Goal: Task Accomplishment & Management: Manage account settings

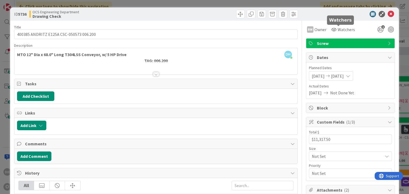
scroll to position [0, 375]
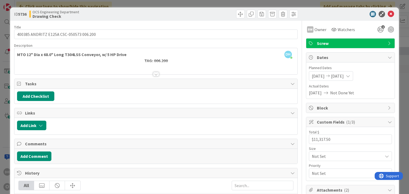
click at [388, 10] on div "ID 5736 OCS Engineering Department Drawing Check" at bounding box center [204, 13] width 388 height 13
click at [388, 13] on icon at bounding box center [391, 14] width 6 height 6
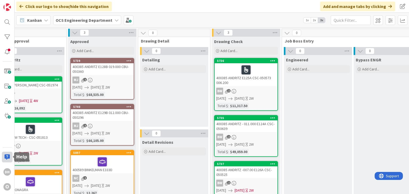
click at [9, 157] on div at bounding box center [7, 157] width 11 height 11
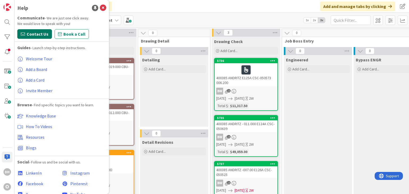
click at [46, 36] on span "Contact Us" at bounding box center [38, 34] width 22 height 6
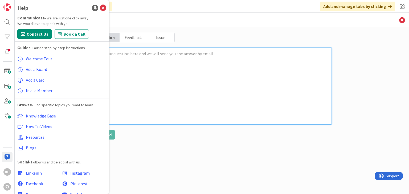
click at [194, 92] on textarea at bounding box center [212, 86] width 240 height 77
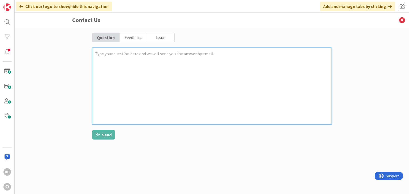
type textarea "x"
type textarea "w"
type textarea "x"
type textarea "m"
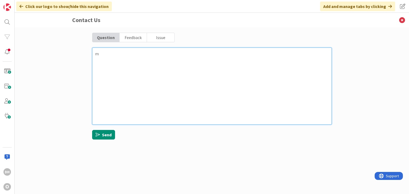
type textarea "x"
type textarea "mY"
type textarea "x"
type textarea "m"
type textarea "x"
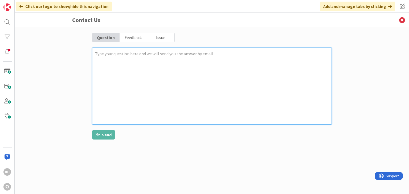
type textarea "x"
type textarea "M"
type textarea "x"
type textarea "My"
type textarea "x"
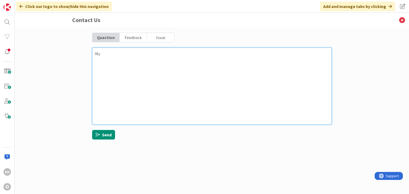
type textarea "My"
type textarea "x"
type textarea "My o"
type textarea "x"
type textarea "My or"
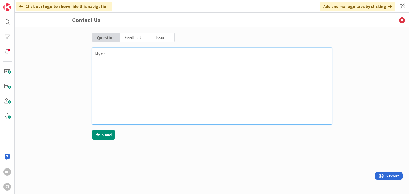
type textarea "x"
type textarea "My org"
type textarea "x"
type textarea "My orga"
type textarea "x"
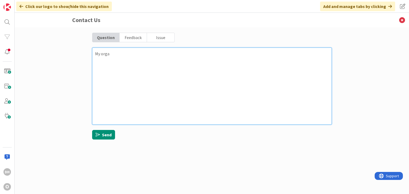
type textarea "My organ"
type textarea "x"
type textarea "My organi"
type textarea "x"
type textarea "My organiz"
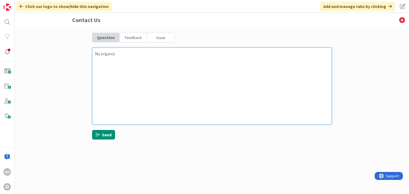
type textarea "x"
type textarea "My organiza"
type textarea "x"
type textarea "My organizat"
type textarea "x"
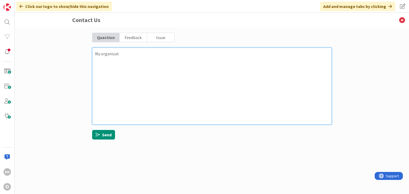
type textarea "My organizati"
type textarea "x"
type textarea "My organizatio"
type textarea "x"
type textarea "My organization"
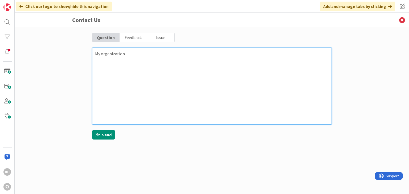
type textarea "x"
type textarea "My organization"
type textarea "x"
type textarea "My organization h"
type textarea "x"
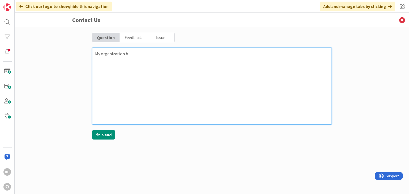
type textarea "My organization ha"
type textarea "x"
type textarea "My organization has"
type textarea "x"
type textarea "My organization has"
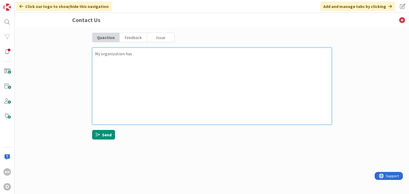
type textarea "x"
type textarea "My organization has s"
type textarea "x"
type textarea "My organization has st"
type textarea "x"
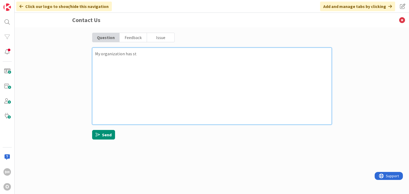
type textarea "My organization has sto"
type textarea "x"
type textarea "My organization has stop"
type textarea "x"
type textarea "My organization has stope"
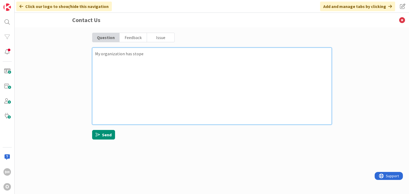
type textarea "x"
type textarea "My organization has stoped"
type textarea "x"
type textarea "My organization has stope"
type textarea "x"
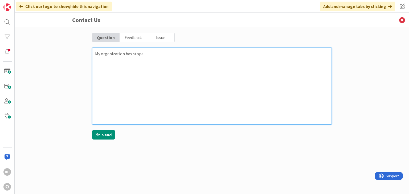
type textarea "My organization has stop"
type textarea "x"
type textarea "My organization has stopp"
type textarea "x"
type textarea "My organization has stoppe"
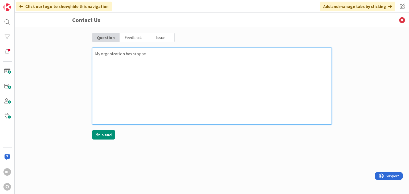
type textarea "x"
type textarea "My organization has stopped"
type textarea "x"
type textarea "My organization has stopped"
type textarea "x"
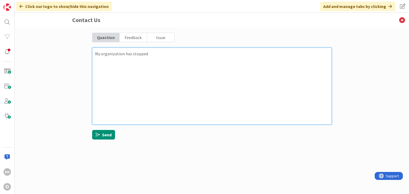
type textarea "My organization has stopped r"
type textarea "x"
type textarea "My organization has stopped re"
type textarea "x"
type textarea "My organization has stopped rec"
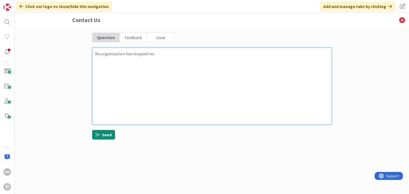
type textarea "x"
type textarea "My organization has stopped reci"
type textarea "x"
type textarea "My organization has stopped recie"
type textarea "x"
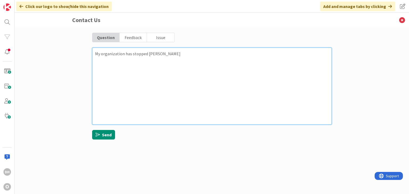
type textarea "My organization has stopped reciev"
type textarea "x"
type textarea "My organization has stopped recievi"
type textarea "x"
type textarea "My organization has stopped recievin"
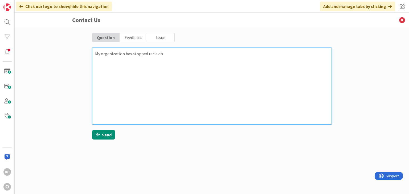
type textarea "x"
type textarea "My organization has stopped recieving"
type textarea "x"
type textarea "My organization has stopped recieving"
type textarea "x"
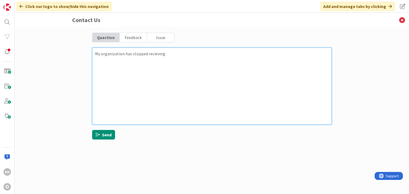
type textarea "My organization has stopped recieving e"
type textarea "x"
type textarea "My organization has stopped recieving em"
type textarea "x"
type textarea "My organization has stopped recieving ema"
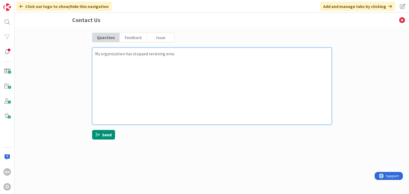
type textarea "x"
type textarea "My organization has stopped recieving emai"
type textarea "x"
type textarea "My organization has stopped recieving email"
type textarea "x"
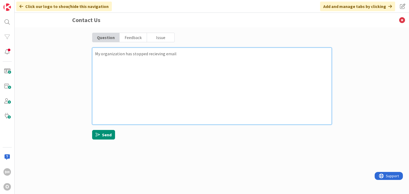
type textarea "My organization has stopped recieving email"
type textarea "x"
type textarea "My organization has stopped recieving email n"
type textarea "x"
type textarea "My organization has stopped recieving email no"
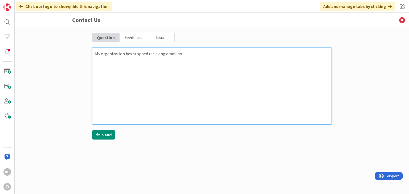
type textarea "x"
type textarea "My organization has stopped recieving email not"
type textarea "x"
type textarea "My organization has stopped recieving email noti"
type textarea "x"
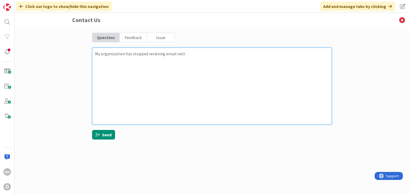
type textarea "My organization has stopped recieving email notif"
type textarea "x"
type textarea "My organization has stopped recieving email notifi"
type textarea "x"
type textarea "My organization has stopped recieving email notific"
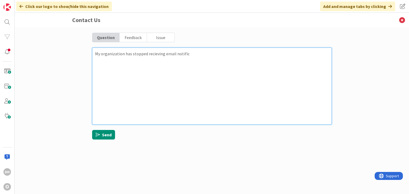
type textarea "x"
type textarea "My organization has stopped recieving email notifica"
type textarea "x"
type textarea "My organization has stopped recieving email notificat"
type textarea "x"
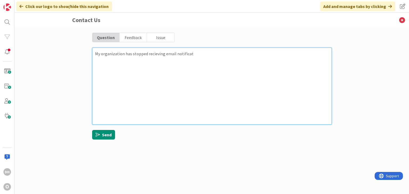
type textarea "My organization has stopped recieving email notificati"
type textarea "x"
type textarea "My organization has stopped recieving email notificatio"
type textarea "x"
type textarea "My organization has stopped recieving email notification"
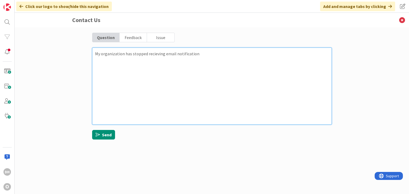
type textarea "x"
type textarea "My organization has stopped recieving email notifications"
type textarea "x"
type textarea "My organization has stopped recieving email notifications"
type textarea "x"
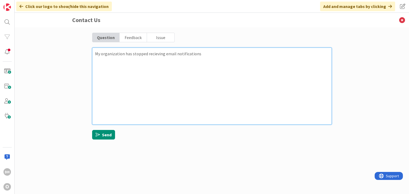
type textarea "My organization has stopped recieving email notifications f"
type textarea "x"
type textarea "My organization has stopped recieving email notifications fr"
type textarea "x"
type textarea "My organization has stopped recieving email notifications fro"
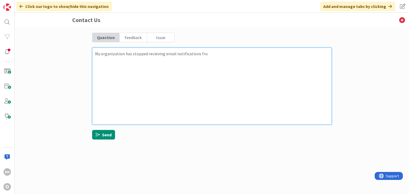
type textarea "x"
type textarea "My organization has stopped recieving email notifications from"
type textarea "x"
type textarea "My organization has stopped recieving email notifications from"
type textarea "x"
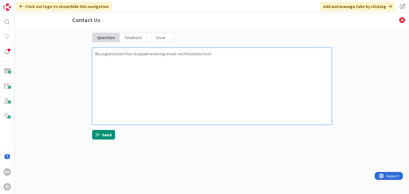
type textarea "My organization has stopped recieving email notifications from K"
type textarea "x"
type textarea "My organization has stopped recieving email notifications from Ka"
type textarea "x"
type textarea "My organization has stopped recieving email notifications from Kan"
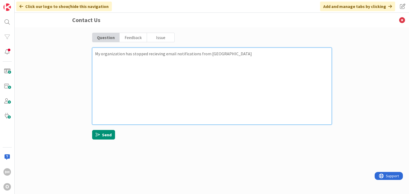
type textarea "x"
type textarea "My organization has stopped recieving email notifications from Kanb"
type textarea "x"
type textarea "My organization has stopped recieving email notifications from Kanba"
type textarea "x"
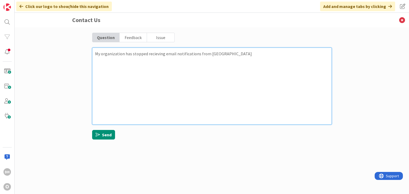
type textarea "My organization has stopped recieving email notifications from Kanban"
type textarea "x"
type textarea "My organization has stopped recieving email notifications from Kanbanz"
type textarea "x"
type textarea "My organization has stopped recieving email notifications from Kanbanzo"
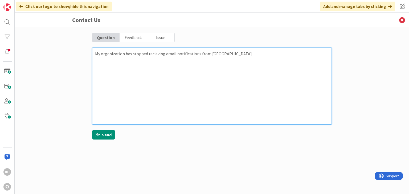
type textarea "x"
type textarea "My organization has stopped recieving email notifications from Kanbanzon"
type textarea "x"
type textarea "My organization has stopped recieving email notifications from Kanbanzone"
type textarea "x"
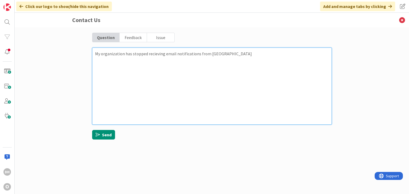
type textarea "My organization has stopped recieving email notifications from Kanbanzone."
type textarea "x"
type textarea "My organization has stopped recieving email notifications from Kanbanzone"
type textarea "x"
type textarea "My organization has stopped recieving email notifications from Kanbanzone"
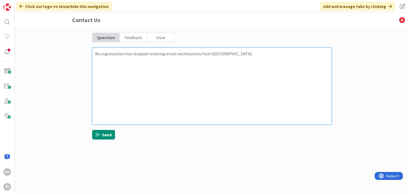
type textarea "x"
type textarea "My organization has stopped recieving email notifications from Kanbanzone a"
type textarea "x"
type textarea "My organization has stopped recieving email notifications from Kanbanzone as"
type textarea "x"
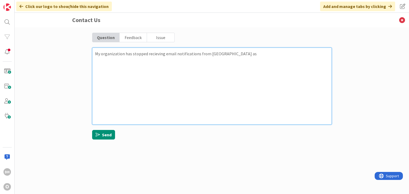
type textarea "My organization has stopped recieving email notifications from Kanbanzone as"
type textarea "x"
type textarea "My organization has stopped recieving email notifications from Kanbanzone as o"
type textarea "x"
type textarea "My organization has stopped recieving email notifications from Kanbanzone as of"
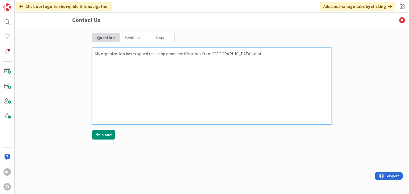
type textarea "x"
type textarea "My organization has stopped recieving email notifications from Kanbanzone as of"
type textarea "x"
type textarea "My organization has stopped recieving email notifications from Kanbanzone as of…"
type textarea "x"
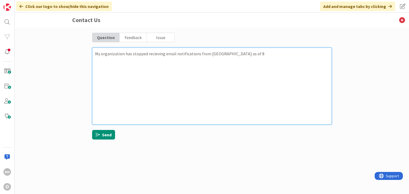
type textarea "My organization has stopped recieving email notifications from Kanbanzone as of…"
type textarea "x"
type textarea "My organization has stopped recieving email notifications from Kanbanzone as of…"
type textarea "x"
type textarea "My organization has stopped recieving email notifications from Kanbanzone as of…"
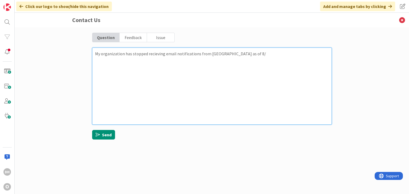
type textarea "x"
type textarea "My organization has stopped recieving email notifications from Kanbanzone as of…"
type textarea "x"
type textarea "My organization has stopped recieving email notifications from Kanbanzone as of…"
type textarea "x"
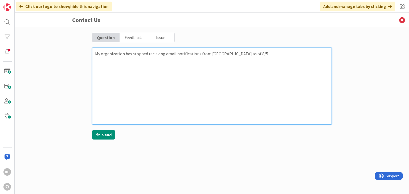
type textarea "My organization has stopped recieving email notifications from Kanbanzone as of…"
type textarea "x"
type textarea "My organization has stopped recieving email notifications from Kanbanzone as of…"
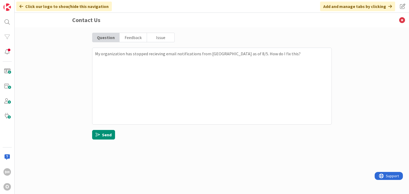
click at [162, 40] on div "Issue" at bounding box center [160, 37] width 27 height 9
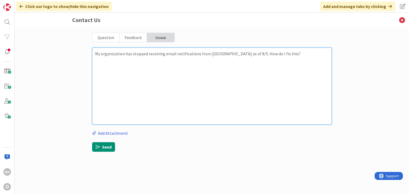
drag, startPoint x: 221, startPoint y: 53, endPoint x: 173, endPoint y: 73, distance: 51.4
click at [176, 72] on textarea "My organization has stopped receiving email notifications from Kanbanzone as of…" at bounding box center [212, 86] width 240 height 77
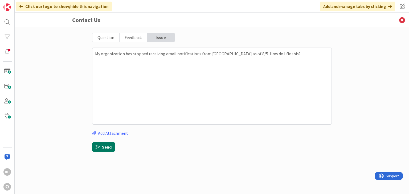
click at [112, 148] on button "Send" at bounding box center [103, 147] width 23 height 10
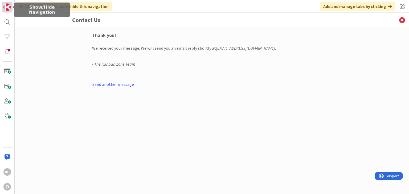
click at [7, 6] on img at bounding box center [6, 6] width 7 height 7
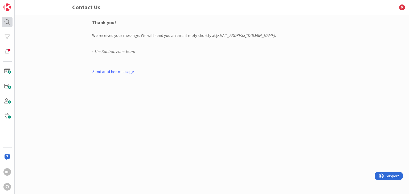
click at [8, 24] on div at bounding box center [7, 22] width 11 height 11
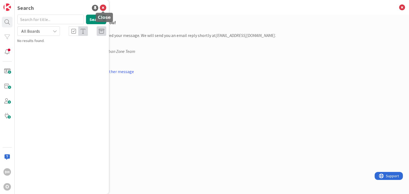
click at [106, 8] on icon at bounding box center [103, 8] width 6 height 6
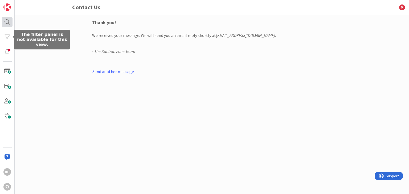
click at [8, 26] on div at bounding box center [7, 22] width 11 height 11
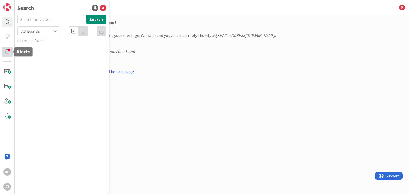
click at [9, 52] on div at bounding box center [7, 52] width 11 height 11
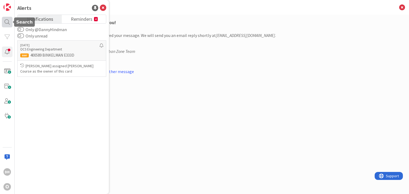
click at [10, 24] on div at bounding box center [7, 22] width 11 height 11
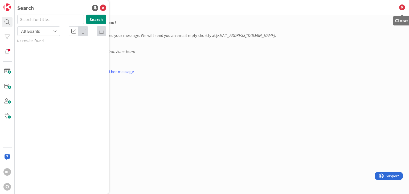
click at [403, 5] on icon at bounding box center [402, 7] width 14 height 15
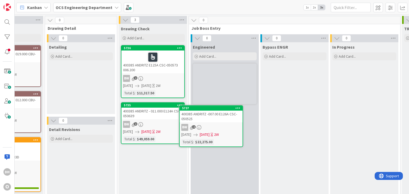
scroll to position [8, 468]
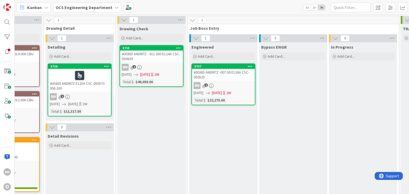
click at [93, 89] on div "400385 ANDRITZ E125A CSC-050573 006.200" at bounding box center [79, 80] width 63 height 23
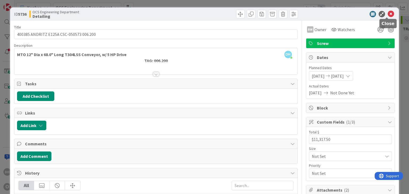
click at [388, 13] on icon at bounding box center [391, 14] width 6 height 6
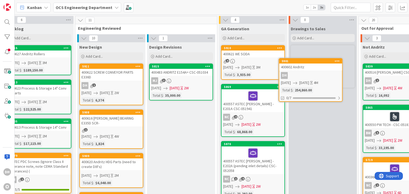
scroll to position [0, 12]
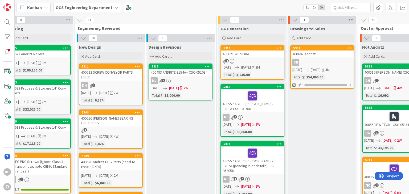
click at [353, 18] on icon at bounding box center [351, 20] width 7 height 8
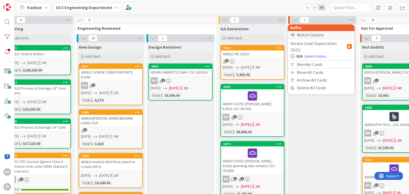
click at [309, 34] on div "Watch Column" at bounding box center [321, 35] width 67 height 8
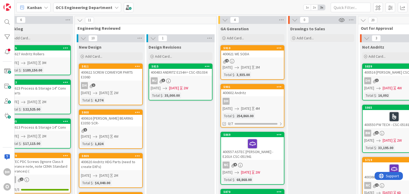
click at [243, 92] on div "400602 Andritz" at bounding box center [252, 92] width 63 height 7
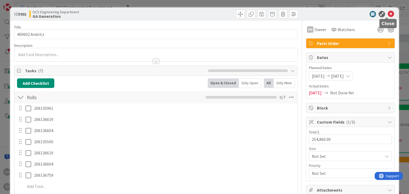
click at [388, 14] on icon at bounding box center [391, 14] width 6 height 6
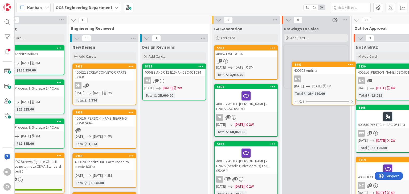
scroll to position [0, 22]
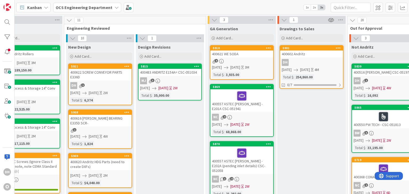
click at [306, 52] on div "400602 Andritz" at bounding box center [311, 54] width 63 height 7
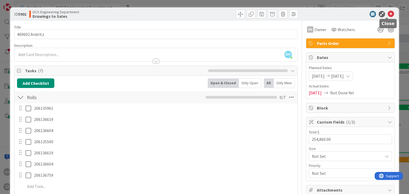
click at [388, 14] on icon at bounding box center [391, 14] width 6 height 6
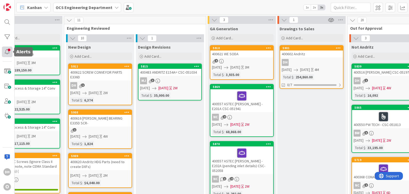
click at [10, 53] on div at bounding box center [7, 52] width 11 height 11
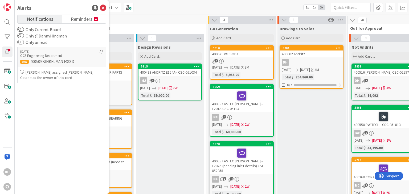
click at [57, 27] on label "Only Current Board" at bounding box center [38, 29] width 43 height 6
click at [42, 30] on label "Only Current Board" at bounding box center [38, 29] width 43 height 6
click at [24, 30] on button "Only Current Board" at bounding box center [20, 29] width 7 height 5
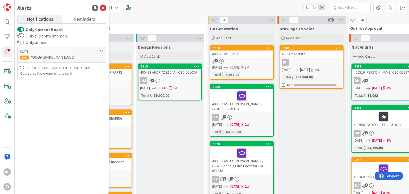
click at [43, 29] on label "Only Current Board" at bounding box center [39, 29] width 45 height 6
click at [24, 29] on button "Only Current Board" at bounding box center [20, 29] width 7 height 5
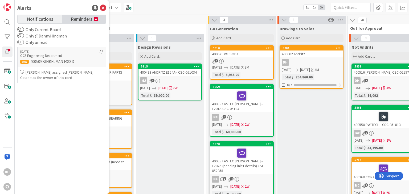
click at [87, 19] on span "Reminders" at bounding box center [82, 18] width 22 height 7
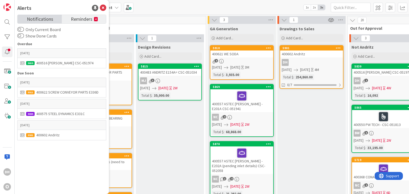
click at [50, 19] on span "Notifications" at bounding box center [40, 18] width 26 height 7
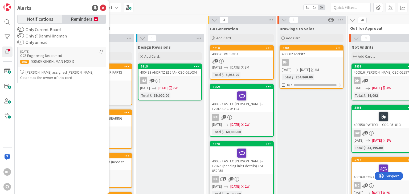
click at [81, 19] on span "Reminders" at bounding box center [82, 18] width 22 height 7
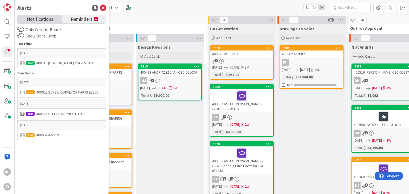
click at [55, 18] on link "Notifications" at bounding box center [40, 19] width 44 height 9
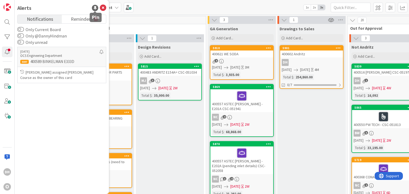
click at [93, 7] on div at bounding box center [95, 8] width 6 height 6
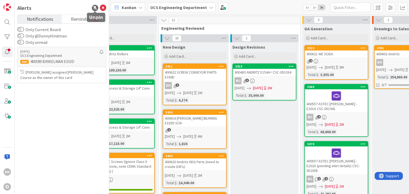
click at [96, 7] on div at bounding box center [95, 8] width 6 height 6
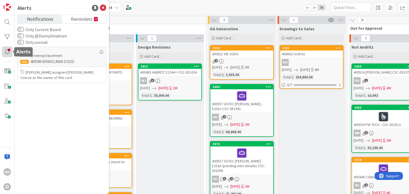
click at [6, 56] on div at bounding box center [7, 52] width 11 height 11
click at [8, 51] on div at bounding box center [7, 52] width 11 height 11
click at [11, 38] on div at bounding box center [7, 37] width 11 height 11
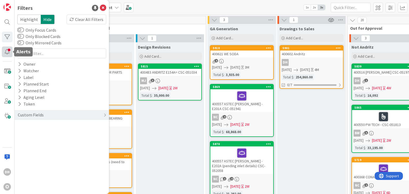
click at [6, 50] on div at bounding box center [7, 52] width 11 height 11
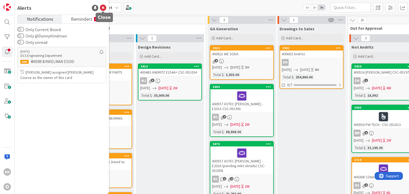
click at [104, 8] on icon at bounding box center [103, 8] width 6 height 6
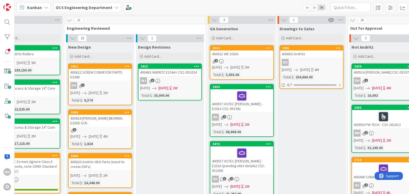
click at [299, 53] on div "400602 Andritz" at bounding box center [311, 54] width 63 height 7
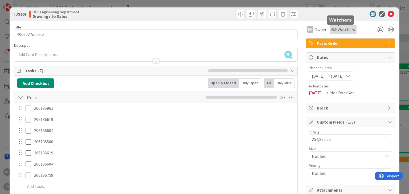
click at [345, 31] on span "Watchers" at bounding box center [345, 29] width 17 height 6
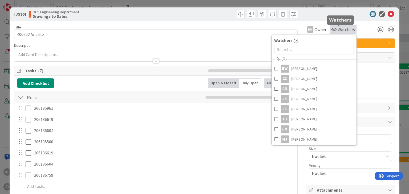
click at [345, 31] on span "Watchers" at bounding box center [345, 29] width 17 height 6
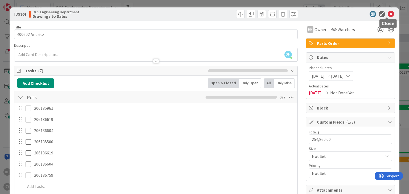
click at [388, 13] on icon at bounding box center [391, 14] width 6 height 6
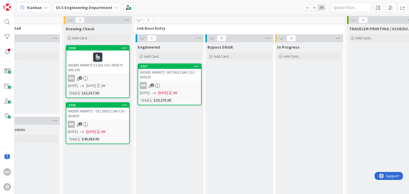
scroll to position [0, 524]
click at [195, 37] on icon at bounding box center [198, 38] width 7 height 8
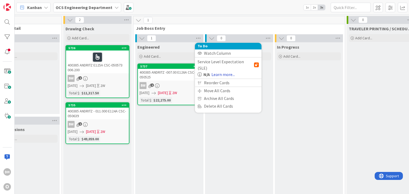
click at [224, 71] on link "Learn more..." at bounding box center [222, 74] width 23 height 6
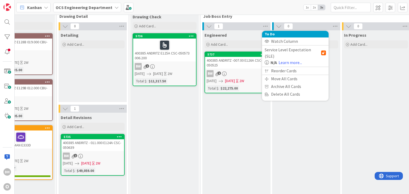
scroll to position [0, 457]
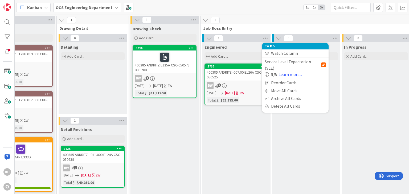
click at [249, 24] on div "1" at bounding box center [305, 20] width 211 height 8
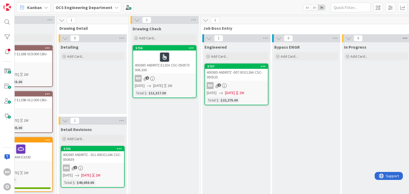
click at [404, 38] on icon at bounding box center [404, 38] width 7 height 8
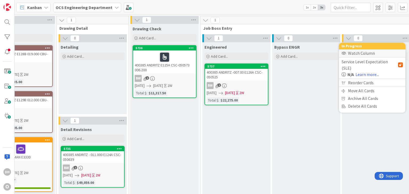
click at [361, 54] on div "Watch Column" at bounding box center [372, 54] width 67 height 8
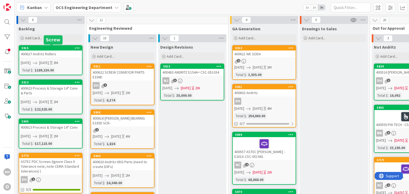
click at [40, 54] on div "400627 Andritz Rollers" at bounding box center [50, 54] width 63 height 7
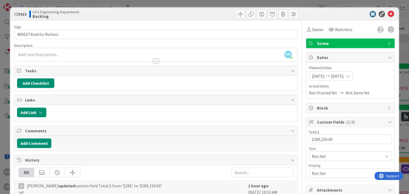
click at [326, 47] on div "Owner Watchers Screw Dates Planned Dates [DATE] [DATE] Actual Dates Not Started…" at bounding box center [350, 139] width 89 height 237
click at [326, 44] on span "Screw" at bounding box center [351, 43] width 68 height 6
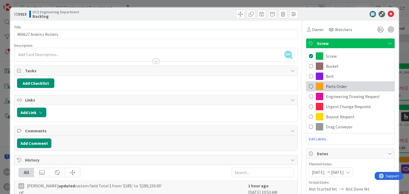
click at [330, 84] on span "Parts Order" at bounding box center [336, 86] width 21 height 6
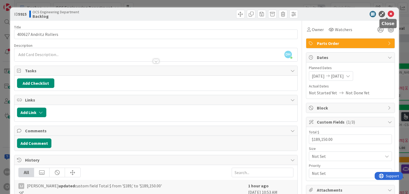
click at [388, 14] on icon at bounding box center [391, 14] width 6 height 6
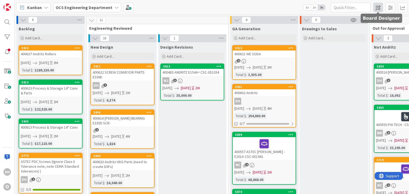
click at [379, 6] on span at bounding box center [378, 8] width 10 height 10
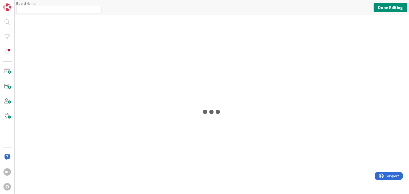
type input "OCS Engineering Department"
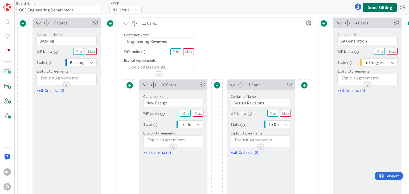
click at [377, 9] on button "Done Editing" at bounding box center [380, 8] width 34 height 10
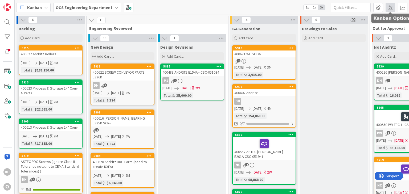
click at [389, 9] on span at bounding box center [390, 8] width 10 height 10
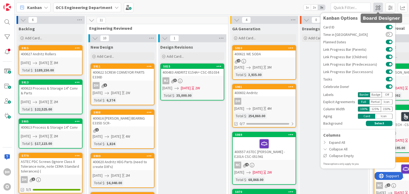
click at [382, 6] on span at bounding box center [378, 8] width 10 height 10
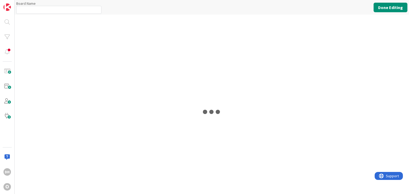
type input "OCS Engineering Department"
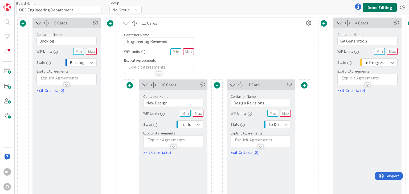
click at [388, 8] on button "Done Editing" at bounding box center [380, 8] width 34 height 10
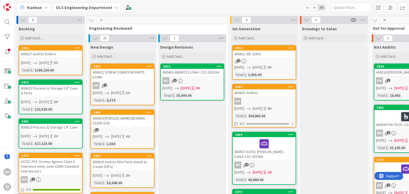
click at [38, 52] on div "400627 Andritz Rollers" at bounding box center [50, 54] width 63 height 7
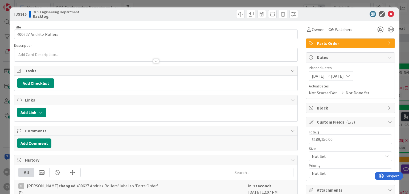
click at [337, 38] on div "Owner Watchers Parts Order Dates Planned Dates [DATE] [DATE] Actual Dates Not S…" at bounding box center [350, 149] width 89 height 256
click at [333, 41] on span "Parts Order" at bounding box center [351, 43] width 68 height 6
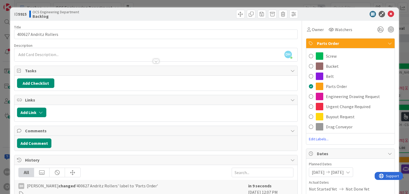
click at [330, 42] on span "Parts Order" at bounding box center [351, 43] width 68 height 6
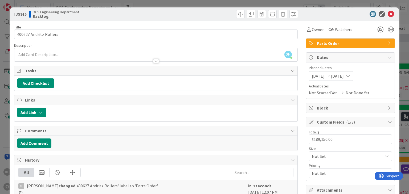
click at [330, 42] on span "Parts Order" at bounding box center [351, 43] width 68 height 6
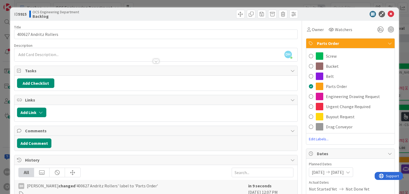
click at [316, 138] on span "Edit Labels..." at bounding box center [350, 139] width 88 height 5
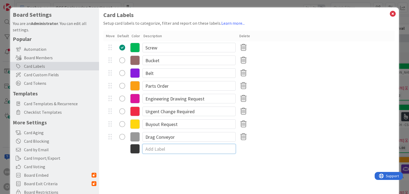
click at [154, 153] on input at bounding box center [188, 149] width 93 height 10
click at [133, 36] on div "Color" at bounding box center [135, 36] width 9 height 6
click at [134, 35] on div "Color" at bounding box center [135, 36] width 9 height 6
click at [134, 148] on icon at bounding box center [135, 149] width 10 height 10
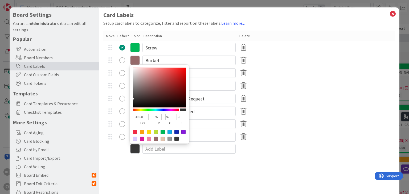
click at [135, 146] on icon at bounding box center [135, 149] width 10 height 10
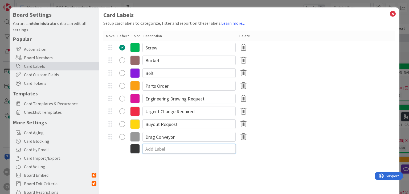
click at [176, 150] on input at bounding box center [188, 149] width 93 height 10
type input "Contract Manufacturing"
click at [138, 149] on icon at bounding box center [135, 150] width 10 height 10
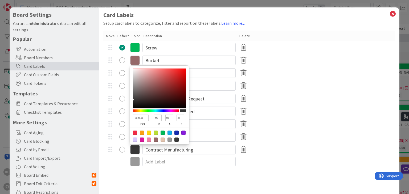
click at [163, 139] on div at bounding box center [162, 140] width 4 height 4
type input "E4C5AF"
type input "228"
type input "197"
type input "175"
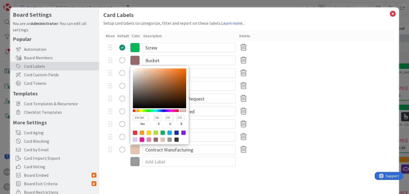
click at [141, 139] on div at bounding box center [142, 140] width 4 height 4
type input "DB169A"
type input "219"
type input "22"
type input "154"
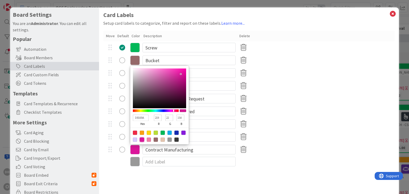
click at [144, 134] on div at bounding box center [142, 133] width 4 height 4
type input "FB9F14"
type input "251"
type input "159"
type input "20"
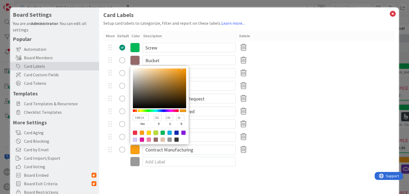
click at [157, 133] on div at bounding box center [156, 133] width 4 height 4
type input "BADE38"
type input "186"
type input "222"
type input "56"
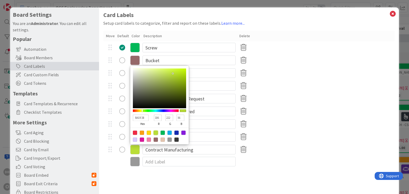
click at [133, 139] on div at bounding box center [135, 140] width 4 height 4
type input "D9CAFF"
type input "217"
type input "202"
type input "255"
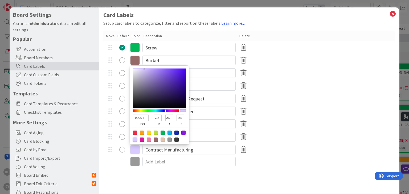
click at [171, 139] on div at bounding box center [169, 140] width 4 height 4
type input "999999"
type input "153"
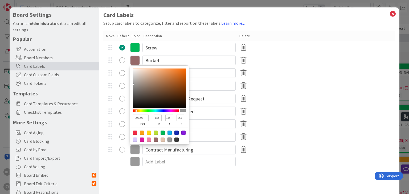
click at [176, 139] on div at bounding box center [176, 140] width 4 height 4
type input "383838"
type input "56"
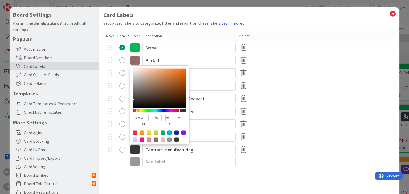
drag, startPoint x: 184, startPoint y: 112, endPoint x: 180, endPoint y: 112, distance: 4.8
click at [180, 112] on div at bounding box center [183, 110] width 6 height 3
drag, startPoint x: 180, startPoint y: 112, endPoint x: 177, endPoint y: 112, distance: 2.9
click at [177, 112] on div at bounding box center [159, 110] width 53 height 5
click at [177, 110] on div at bounding box center [156, 110] width 46 height 3
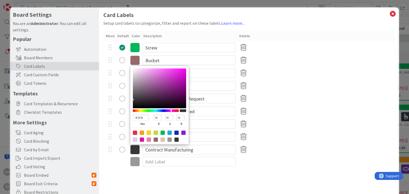
drag, startPoint x: 177, startPoint y: 110, endPoint x: 171, endPoint y: 110, distance: 6.1
click at [171, 110] on div at bounding box center [171, 111] width 1 height 2
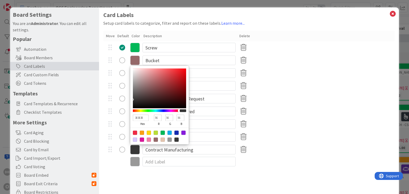
click at [178, 110] on div at bounding box center [178, 110] width 1 height 2
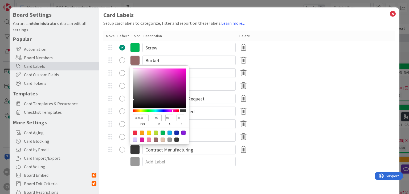
click at [184, 110] on div at bounding box center [183, 110] width 6 height 3
drag, startPoint x: 184, startPoint y: 110, endPoint x: 179, endPoint y: 111, distance: 5.6
click at [184, 110] on div at bounding box center [183, 110] width 6 height 3
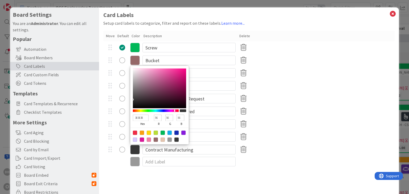
click at [173, 111] on div at bounding box center [156, 110] width 46 height 3
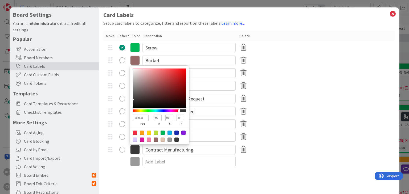
drag, startPoint x: 172, startPoint y: 111, endPoint x: 186, endPoint y: 130, distance: 22.7
click at [186, 108] on div "383838 hex 56 r 56 g 56 b 100 a" at bounding box center [159, 105] width 59 height 79
click at [179, 143] on div at bounding box center [159, 136] width 59 height 17
click at [174, 139] on div at bounding box center [159, 136] width 59 height 17
click at [176, 138] on div at bounding box center [176, 140] width 4 height 4
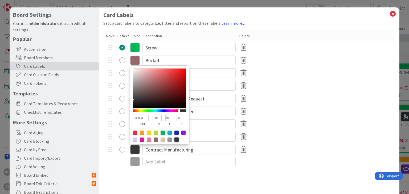
click at [176, 139] on div at bounding box center [176, 140] width 4 height 4
click at [178, 141] on div at bounding box center [176, 140] width 4 height 4
click at [289, 131] on div "Drag Conveyor" at bounding box center [248, 137] width 291 height 13
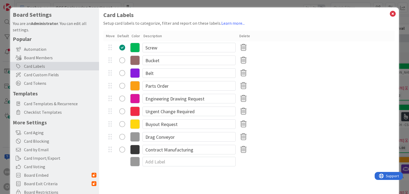
click at [389, 14] on icon at bounding box center [392, 13] width 7 height 7
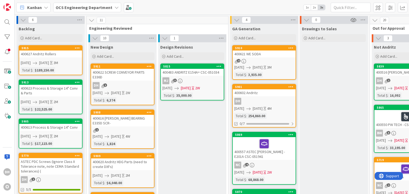
click at [71, 53] on div "400627 Andritz Rollers" at bounding box center [50, 54] width 63 height 7
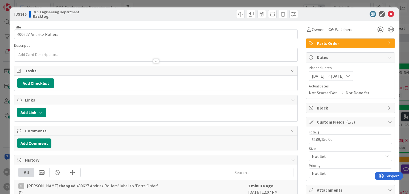
click at [365, 43] on span "Parts Order" at bounding box center [351, 43] width 68 height 6
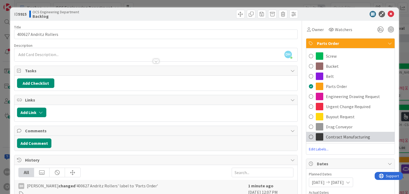
click at [338, 138] on span "Contract Manufacturing" at bounding box center [348, 137] width 44 height 6
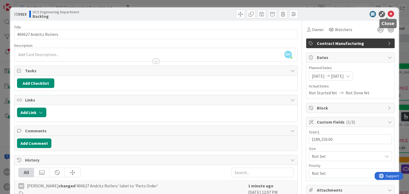
click at [388, 14] on icon at bounding box center [391, 14] width 6 height 6
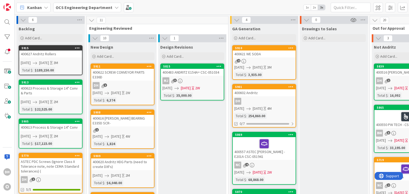
click at [57, 55] on div "400627 Andritz Rollers" at bounding box center [50, 54] width 63 height 7
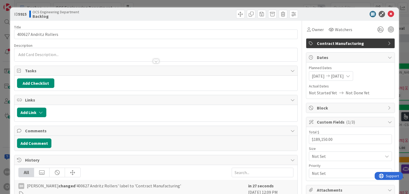
click at [352, 44] on span "Contract Manufacturing" at bounding box center [351, 43] width 68 height 6
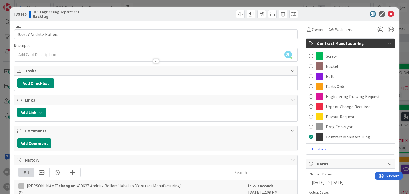
click at [352, 44] on span "Contract Manufacturing" at bounding box center [351, 43] width 68 height 6
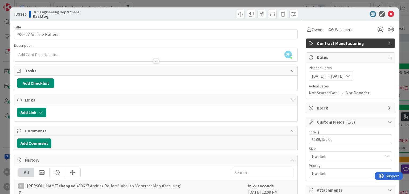
click at [389, 16] on icon at bounding box center [391, 14] width 6 height 6
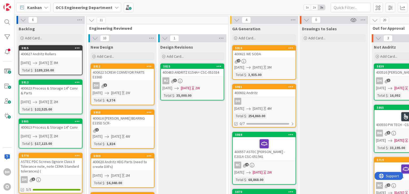
click at [40, 53] on div "400627 Andritz Rollers" at bounding box center [50, 54] width 63 height 7
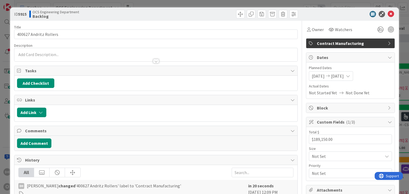
click at [359, 44] on span "Contract Manufacturing" at bounding box center [351, 43] width 68 height 6
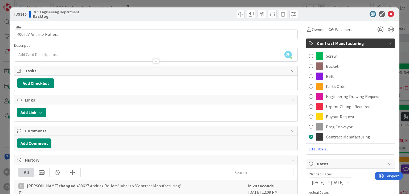
click at [311, 148] on span "Edit Labels..." at bounding box center [350, 149] width 88 height 5
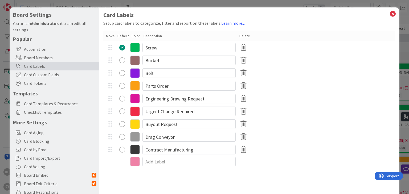
click at [135, 148] on icon at bounding box center [135, 150] width 10 height 10
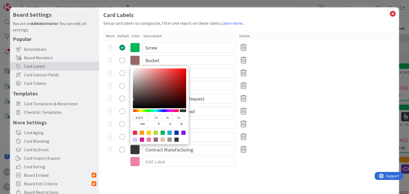
click at [142, 139] on div at bounding box center [142, 140] width 4 height 4
type input "DB169A"
type input "219"
type input "22"
type input "154"
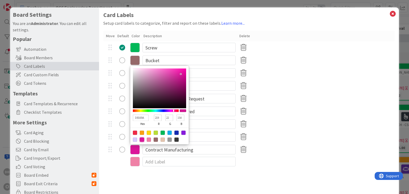
click at [389, 13] on icon at bounding box center [392, 13] width 7 height 7
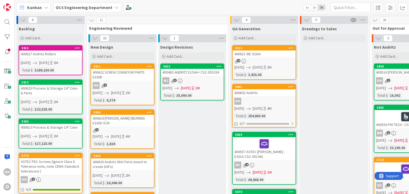
click at [48, 52] on div "400627 Andritz Rollers" at bounding box center [50, 54] width 63 height 7
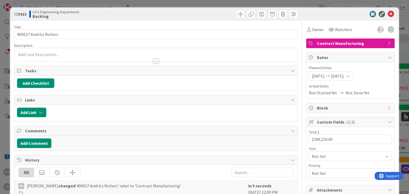
click at [323, 42] on span "Contract Manufacturing" at bounding box center [351, 43] width 68 height 6
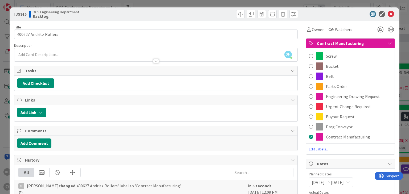
click at [337, 140] on span "Contract Manufacturing" at bounding box center [348, 137] width 44 height 6
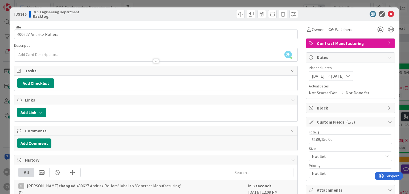
click at [325, 43] on span "Contract Manufacturing" at bounding box center [351, 43] width 68 height 6
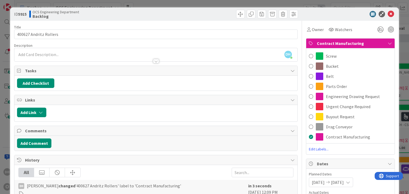
click at [320, 150] on span "Edit Labels..." at bounding box center [350, 149] width 88 height 5
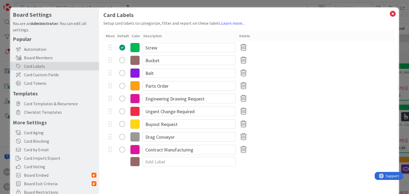
click at [143, 35] on div "Description" at bounding box center [189, 36] width 93 height 6
click at [131, 147] on icon at bounding box center [135, 150] width 10 height 10
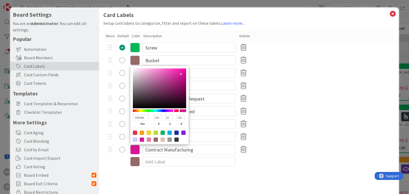
type input "DB16A6"
type input "166"
type input "DB16B4"
type input "180"
type input "DB16D7"
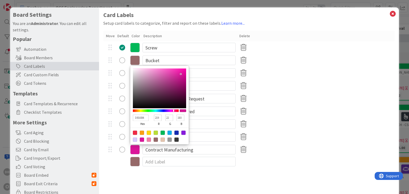
type input "215"
type input "CB16DB"
type input "203"
type input "219"
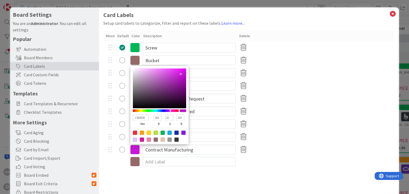
type input "C416DB"
type input "196"
type input "B616DB"
type input "182"
type input "AF16DB"
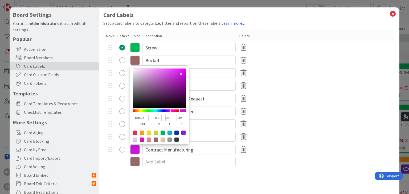
type input "175"
type input "A816DB"
type input "168"
type input "A216DB"
type input "162"
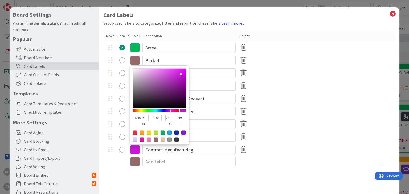
type input "9B16DB"
type input "155"
type input "9416DB"
type input "148"
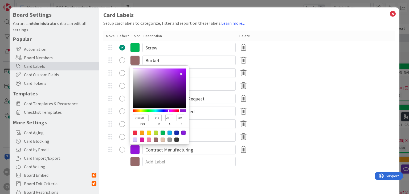
type input "8D16DB"
type input "141"
type input "7F16DB"
type input "127"
type input "7816DB"
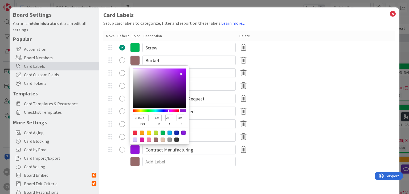
type input "120"
type input "7116DB"
type input "113"
type input "6B16DB"
type input "107"
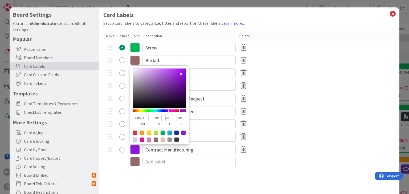
type input "5D16DB"
type input "93"
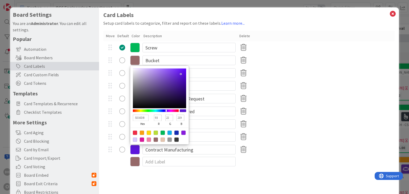
type input "5616DB"
type input "86"
type input "4F16DB"
type input "79"
type input "4816DB"
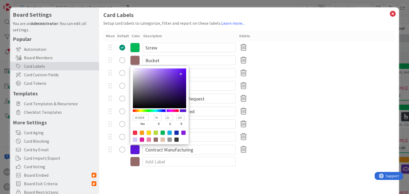
type input "72"
type input "4116DB"
type input "65"
type input "3A16DB"
type input "58"
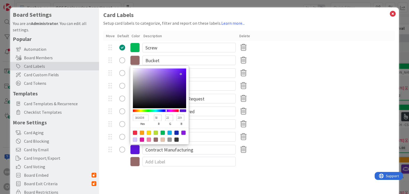
type input "3416DB"
type input "52"
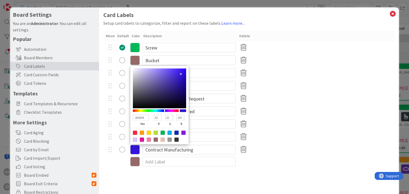
type input "2D16DB"
type input "45"
type input "2616DB"
type input "38"
type input "1F16DB"
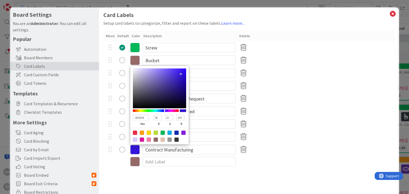
type input "31"
type input "1816DB"
type input "24"
type input "161BDB"
type input "22"
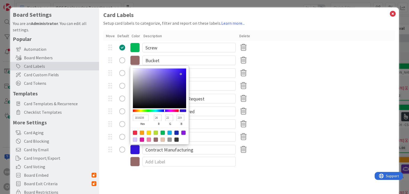
type input "27"
type input "1622DB"
type input "34"
type input "1628DB"
type input "40"
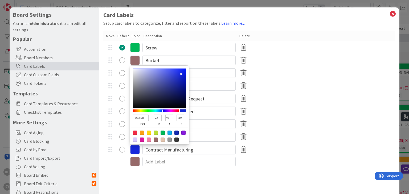
drag, startPoint x: 173, startPoint y: 112, endPoint x: 163, endPoint y: 112, distance: 10.4
click at [163, 112] on div at bounding box center [156, 110] width 46 height 3
click at [285, 126] on div "Buyout Request" at bounding box center [248, 124] width 291 height 13
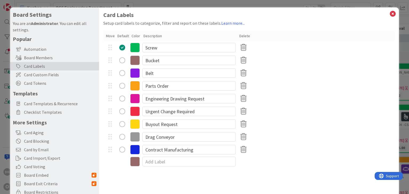
click at [137, 149] on icon at bounding box center [135, 150] width 10 height 10
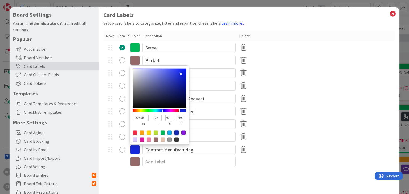
click at [176, 133] on div at bounding box center [176, 133] width 4 height 4
type input "142BB2"
type input "20"
type input "43"
type input "178"
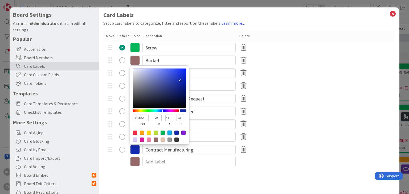
click at [171, 133] on div at bounding box center [169, 133] width 4 height 4
type input "13ADEA"
type input "19"
type input "173"
type input "234"
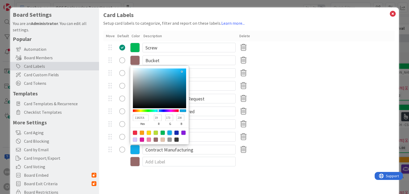
click at [330, 150] on div "13ADEA hex 19 r 173 g 234 b 100 a Contract Manufacturing" at bounding box center [248, 149] width 291 height 13
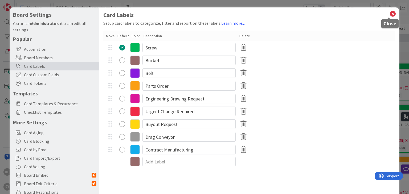
click at [389, 11] on icon at bounding box center [392, 13] width 7 height 7
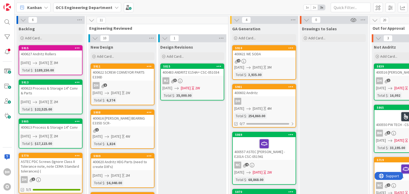
click at [54, 56] on div "400627 Andritz Rollers" at bounding box center [50, 54] width 63 height 7
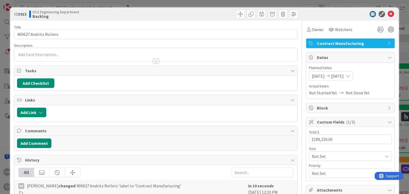
click at [346, 47] on div "Contract Manufacturing" at bounding box center [350, 44] width 88 height 10
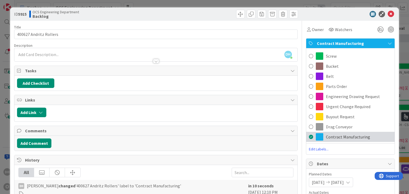
click at [318, 137] on span at bounding box center [319, 136] width 7 height 7
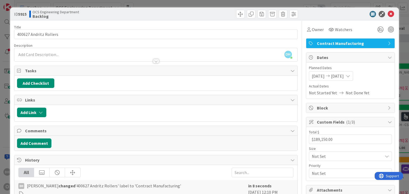
click at [390, 14] on div at bounding box center [347, 14] width 94 height 6
click at [389, 13] on icon at bounding box center [391, 14] width 6 height 6
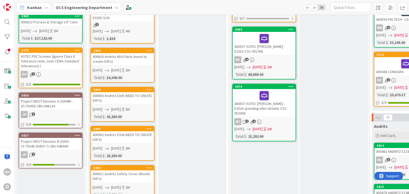
scroll to position [106, 0]
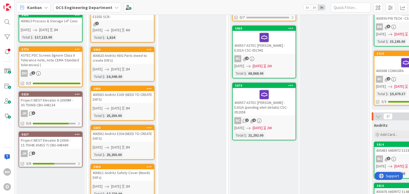
click at [130, 53] on div "400620 Andritz HDG Parts (need to create DXFs)" at bounding box center [122, 58] width 63 height 12
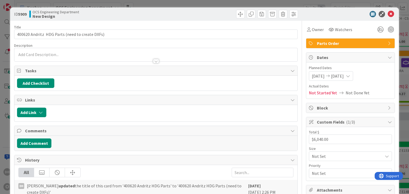
click at [371, 43] on span "Parts Order" at bounding box center [351, 43] width 68 height 6
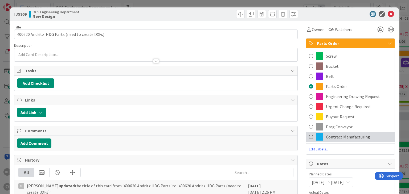
click at [331, 137] on span "Contract Manufacturing" at bounding box center [348, 137] width 44 height 6
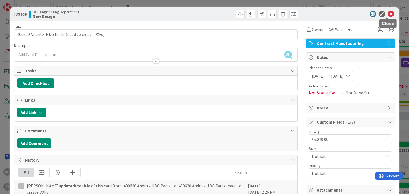
click at [388, 13] on icon at bounding box center [391, 14] width 6 height 6
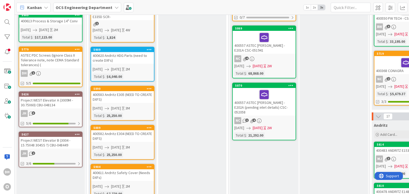
click at [116, 92] on div "400583 Andritz E305 (NEED TO CREATE DXFS)" at bounding box center [122, 97] width 63 height 12
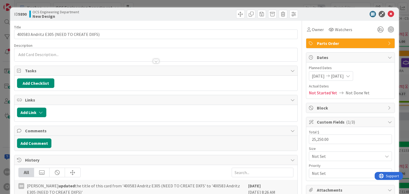
click at [354, 40] on span "Parts Order" at bounding box center [351, 43] width 68 height 6
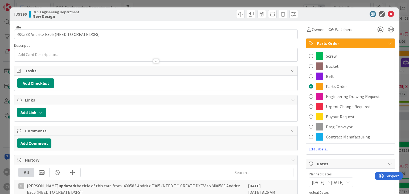
click at [326, 135] on span "Contract Manufacturing" at bounding box center [348, 137] width 44 height 6
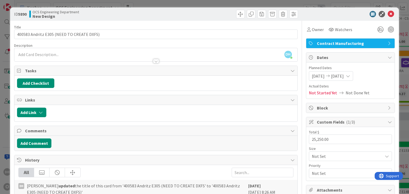
click at [388, 11] on icon at bounding box center [391, 14] width 6 height 6
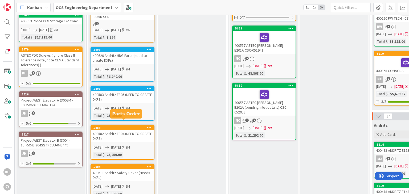
click at [135, 130] on div "400582 Andritz E304 (NEED TO CREATE DXFS)" at bounding box center [122, 136] width 63 height 12
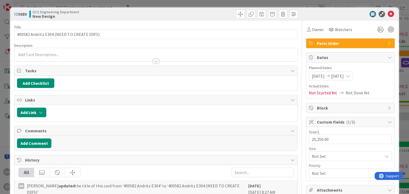
click at [353, 42] on span "Parts Order" at bounding box center [351, 43] width 68 height 6
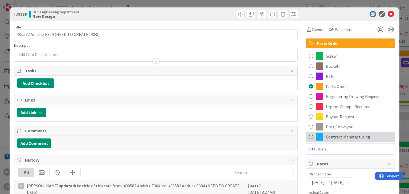
click at [326, 134] on span "Contract Manufacturing" at bounding box center [348, 137] width 44 height 6
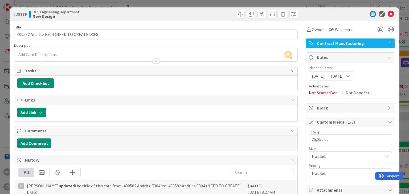
click at [388, 13] on icon at bounding box center [391, 14] width 6 height 6
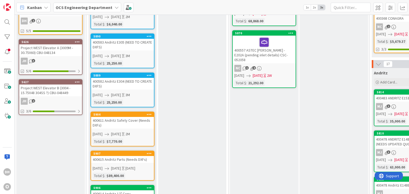
scroll to position [160, 0]
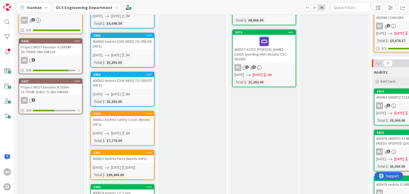
click at [136, 116] on div "400611 Andritz Safety Cover (Needs DXFs)" at bounding box center [122, 122] width 63 height 12
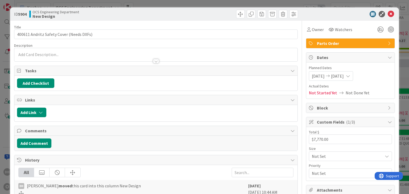
click at [342, 44] on span "Parts Order" at bounding box center [351, 43] width 68 height 6
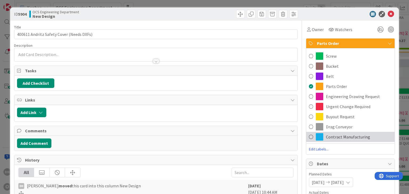
click at [337, 141] on div "Contract Manufacturing" at bounding box center [350, 137] width 88 height 10
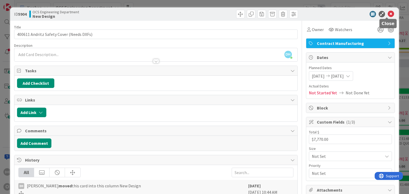
click at [388, 11] on icon at bounding box center [391, 14] width 6 height 6
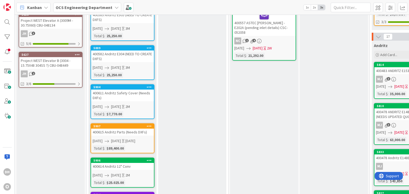
click at [132, 125] on div "5907" at bounding box center [123, 127] width 60 height 4
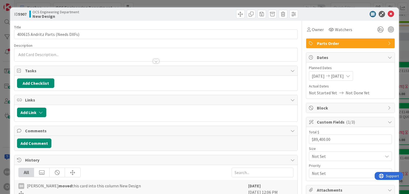
click at [346, 41] on span "Parts Order" at bounding box center [351, 43] width 68 height 6
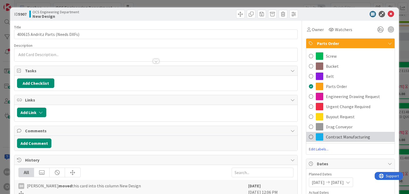
click at [317, 135] on span at bounding box center [319, 136] width 7 height 7
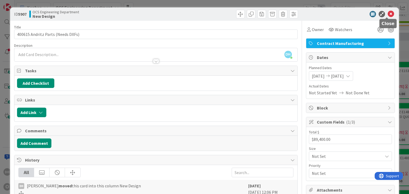
click at [388, 11] on icon at bounding box center [391, 14] width 6 height 6
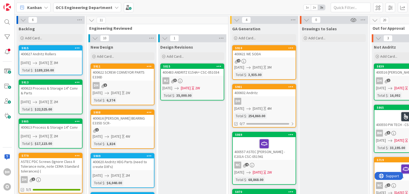
click at [259, 94] on div "400602 Andritz" at bounding box center [264, 92] width 63 height 7
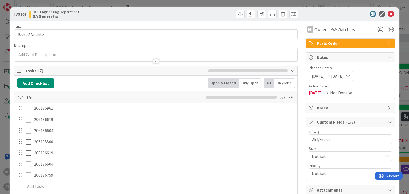
click at [354, 43] on span "Parts Order" at bounding box center [351, 43] width 68 height 6
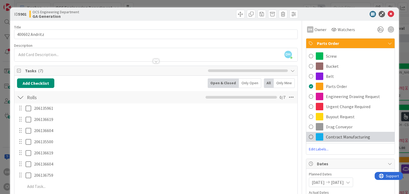
click at [331, 137] on span "Contract Manufacturing" at bounding box center [348, 137] width 44 height 6
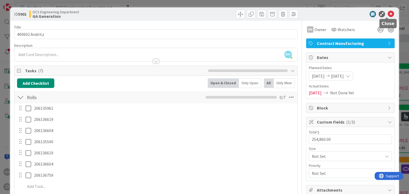
click at [388, 11] on icon at bounding box center [391, 14] width 6 height 6
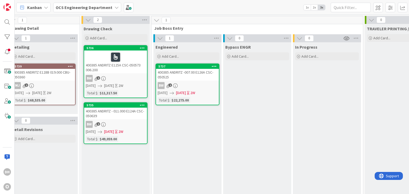
scroll to position [0, 563]
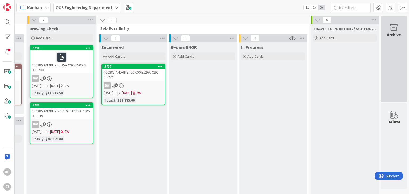
click at [386, 85] on div "Archive" at bounding box center [393, 59] width 27 height 86
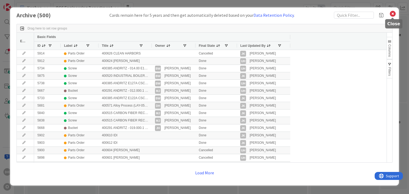
click at [392, 13] on icon at bounding box center [392, 13] width 7 height 7
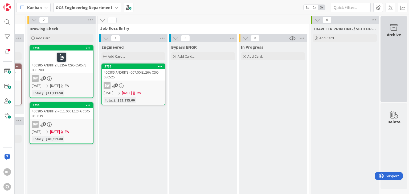
click at [397, 37] on div "Archive" at bounding box center [393, 59] width 27 height 86
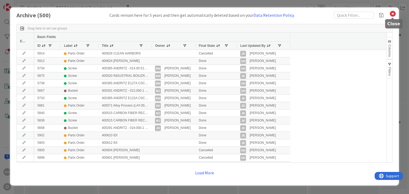
click at [392, 11] on icon at bounding box center [392, 13] width 7 height 7
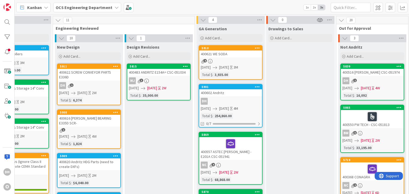
scroll to position [0, 0]
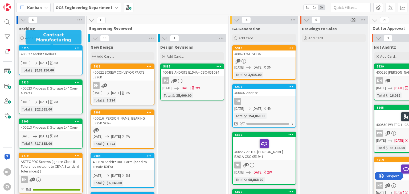
click at [55, 48] on div "5915" at bounding box center [52, 48] width 60 height 4
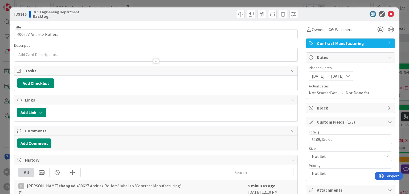
click at [363, 45] on span "Contract Manufacturing" at bounding box center [351, 43] width 68 height 6
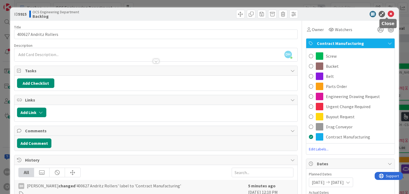
click at [388, 12] on icon at bounding box center [391, 14] width 6 height 6
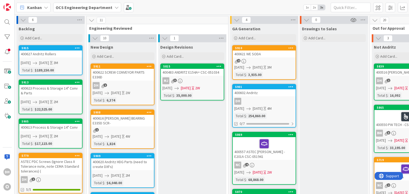
click at [62, 57] on div "400627 Andritz Rollers" at bounding box center [50, 54] width 63 height 7
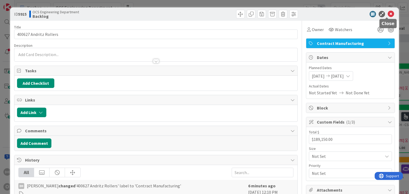
click at [389, 11] on icon at bounding box center [391, 14] width 6 height 6
